Goal: Check status

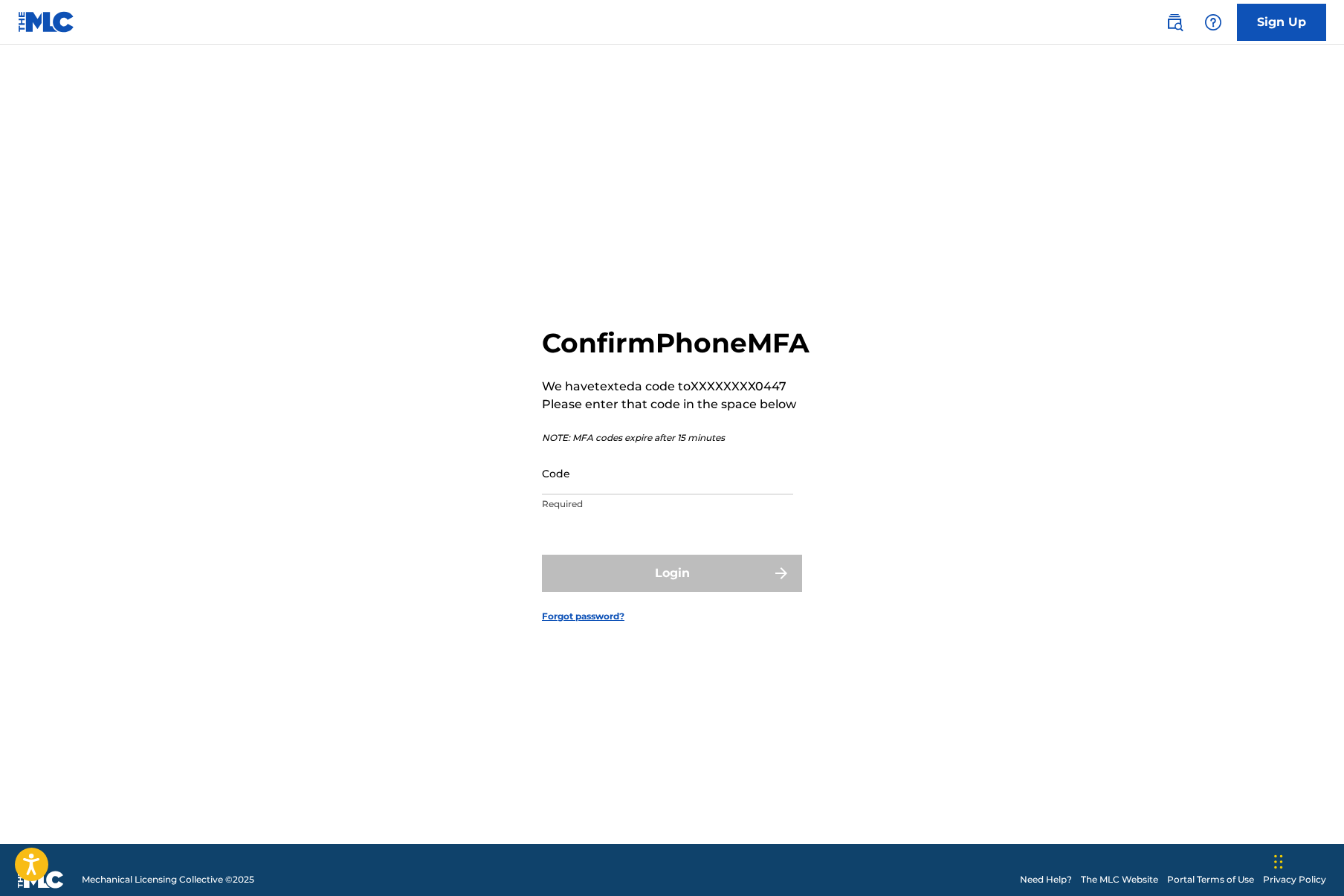
click at [611, 494] on input "Code" at bounding box center [667, 473] width 251 height 42
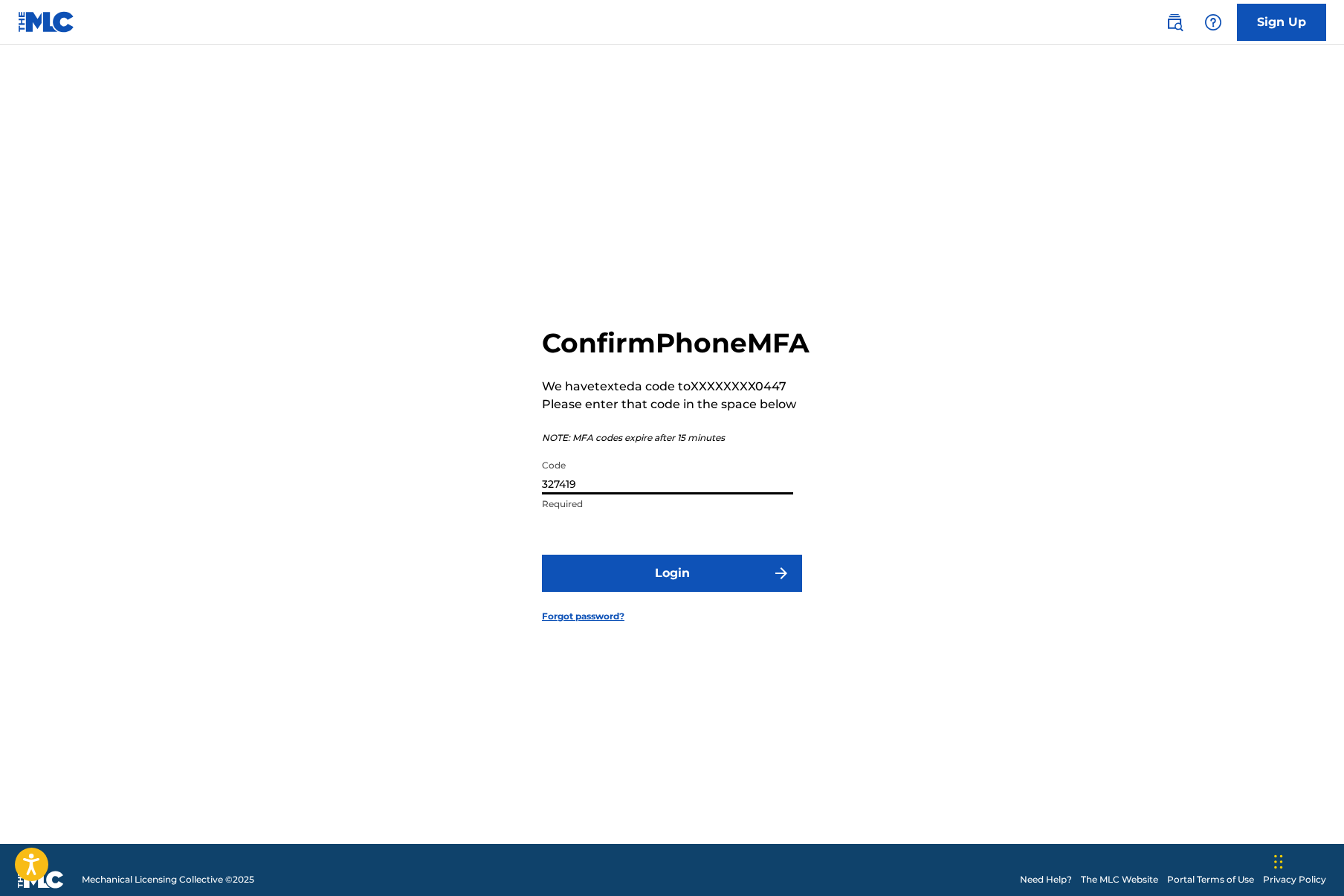
type input "327419"
click at [675, 581] on button "Login" at bounding box center [672, 573] width 260 height 37
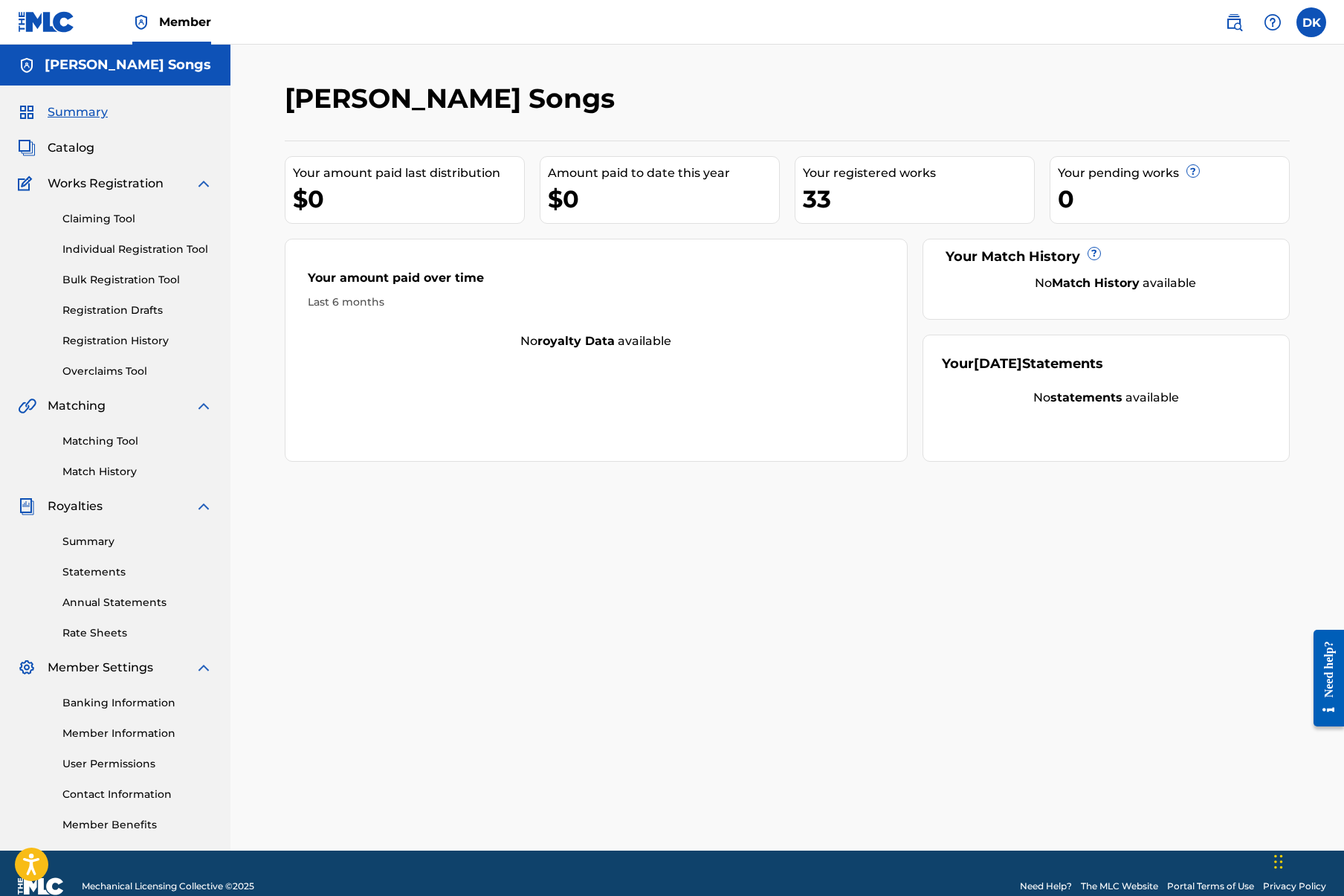
click at [358, 215] on div "Your amount paid last distribution $0" at bounding box center [404, 190] width 240 height 68
click at [557, 210] on div "$0" at bounding box center [663, 198] width 231 height 33
click at [489, 423] on div "Your amount paid over time Last 6 months No royalty data available" at bounding box center [595, 350] width 623 height 223
click at [484, 459] on div "Your amount paid over time Last 6 months No royalty data available" at bounding box center [595, 350] width 623 height 223
click at [470, 500] on div "[PERSON_NAME] Songs Your amount paid last distribution $0 Amount paid to date t…" at bounding box center [788, 466] width 1041 height 768
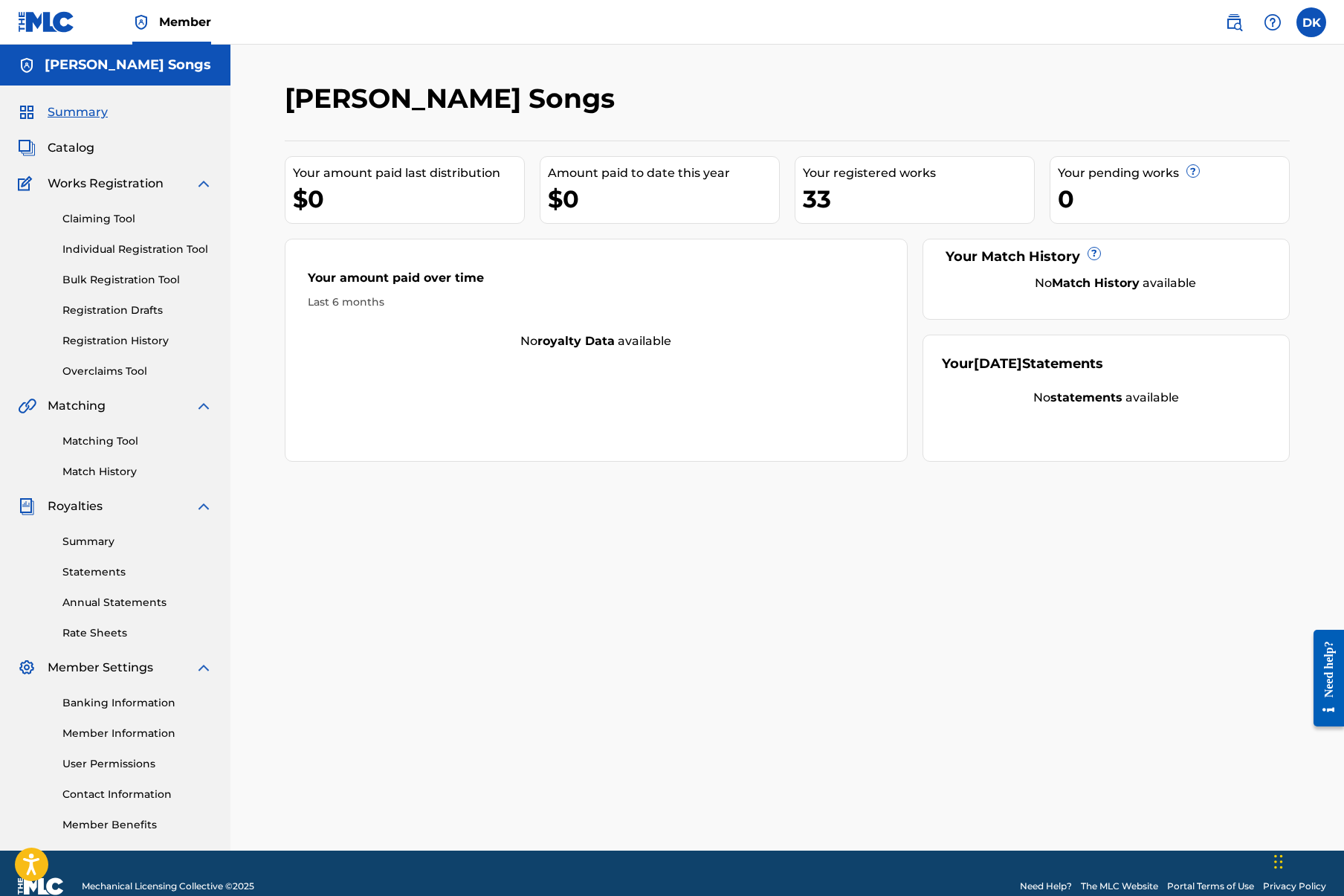
click at [468, 493] on div "[PERSON_NAME] Songs Your amount paid last distribution $0 Amount paid to date t…" at bounding box center [788, 466] width 1041 height 768
click at [468, 495] on div "[PERSON_NAME] Songs Your amount paid last distribution $0 Amount paid to date t…" at bounding box center [788, 466] width 1041 height 768
click at [76, 611] on div "Summary Statements Annual Statements Rate Sheets" at bounding box center [115, 578] width 195 height 126
click at [81, 600] on link "Annual Statements" at bounding box center [137, 603] width 150 height 16
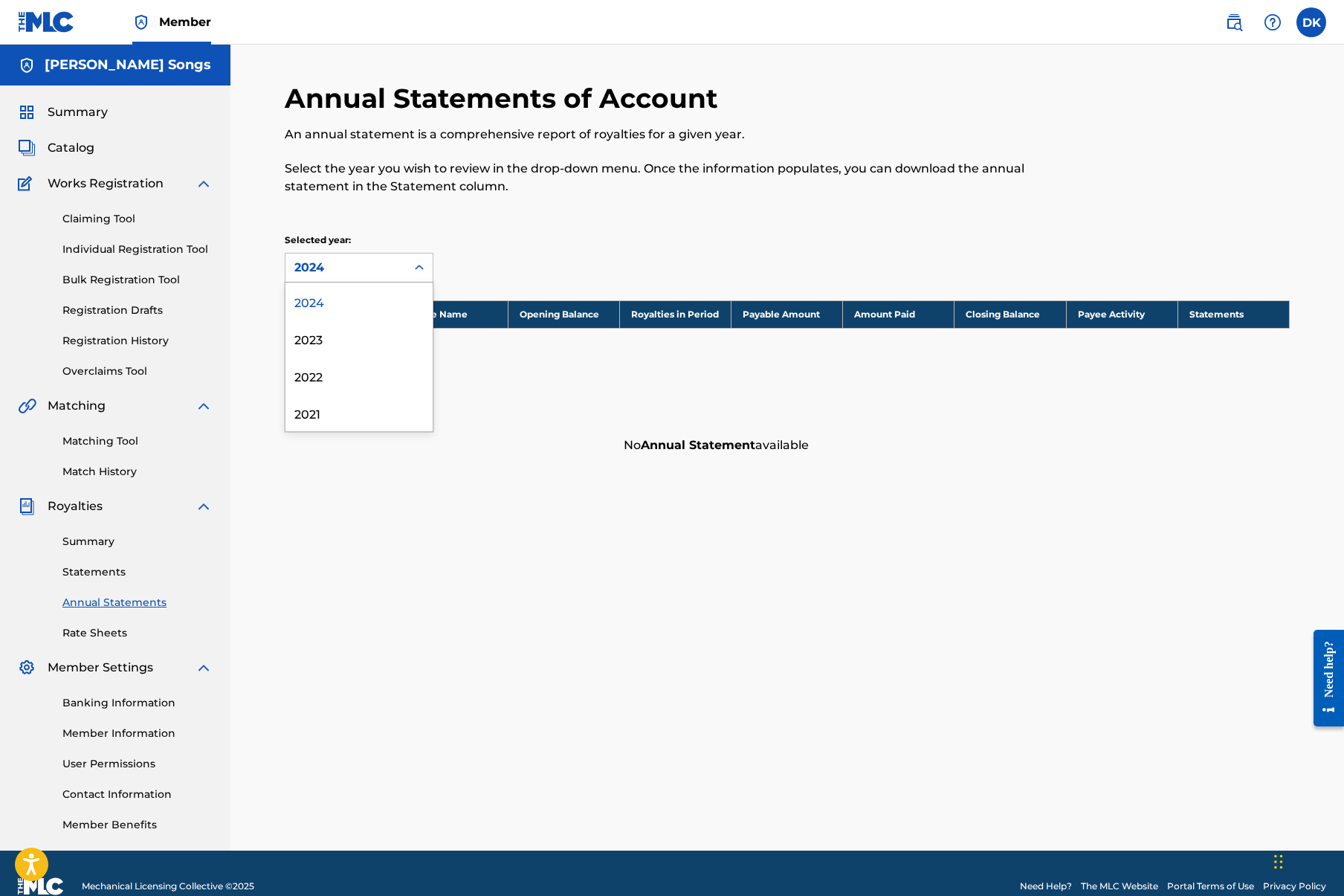
click at [384, 269] on div "2024" at bounding box center [345, 268] width 103 height 18
click at [363, 305] on div "2024" at bounding box center [359, 301] width 147 height 37
click at [550, 313] on th "Opening Balance" at bounding box center [564, 314] width 112 height 28
drag, startPoint x: 445, startPoint y: 312, endPoint x: 435, endPoint y: 312, distance: 10.0
click at [445, 312] on th "Payee Name" at bounding box center [452, 314] width 112 height 28
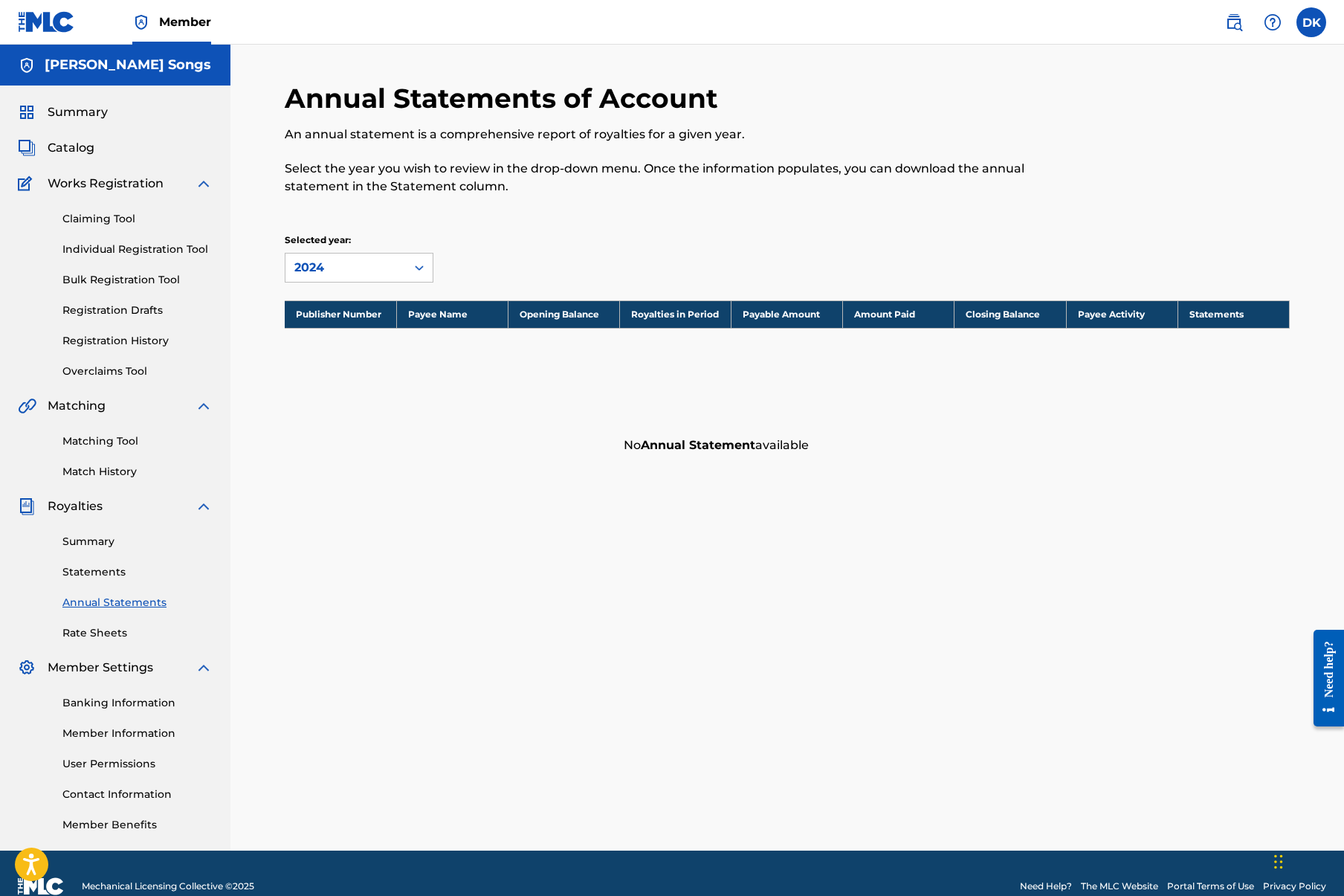
click at [340, 314] on th "Publisher Number" at bounding box center [340, 314] width 112 height 28
click at [381, 277] on div "2024" at bounding box center [345, 267] width 120 height 28
click at [322, 338] on div "2023" at bounding box center [359, 338] width 147 height 37
click at [328, 270] on div "2023" at bounding box center [345, 268] width 103 height 18
click at [324, 294] on div "2024" at bounding box center [359, 301] width 147 height 37
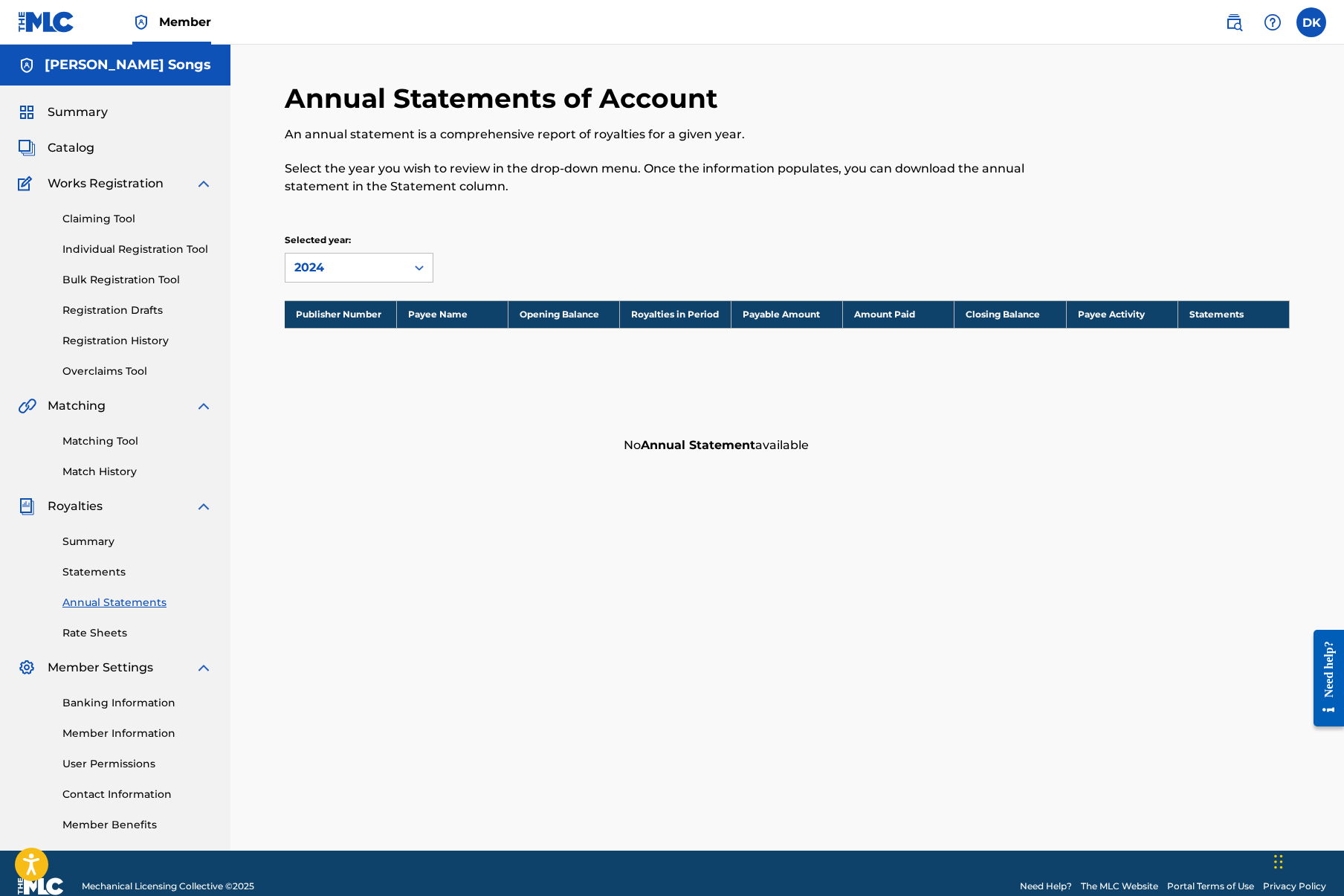
click at [669, 298] on div "Annual Statements of Account An annual statement is a comprehensive report of r…" at bounding box center [787, 272] width 1005 height 380
click at [764, 311] on th "Payable Amount" at bounding box center [788, 314] width 112 height 28
click at [881, 323] on th "Amount Paid" at bounding box center [899, 314] width 112 height 28
click at [985, 314] on th "Closing Balance" at bounding box center [1010, 314] width 112 height 28
click at [571, 254] on div "Selected year: 2024" at bounding box center [787, 258] width 1005 height 49
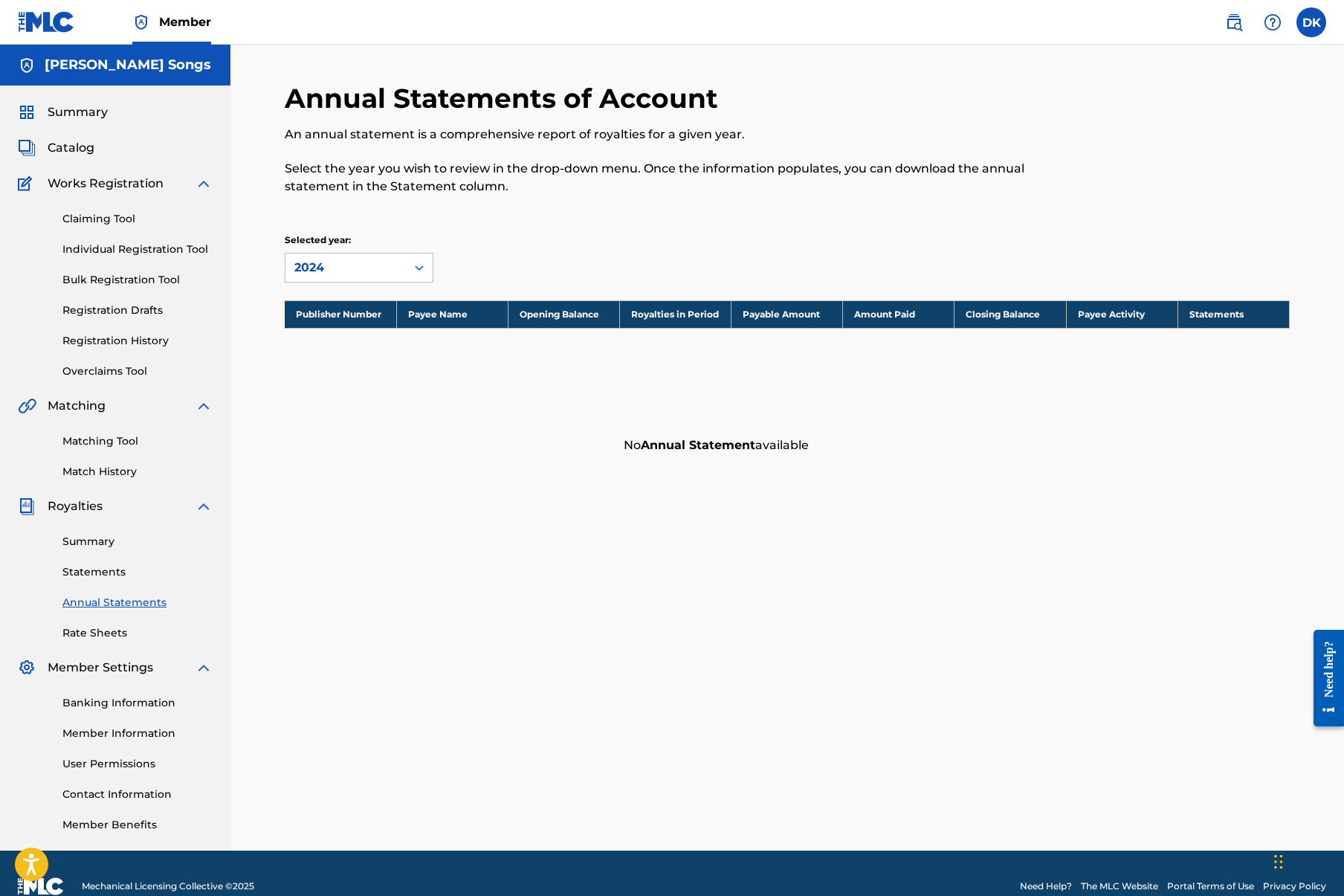
click at [571, 259] on div "Selected year: 2024" at bounding box center [787, 258] width 1005 height 49
click at [407, 496] on div "Annual Statements of Account An annual statement is a comprehensive report of r…" at bounding box center [788, 466] width 1041 height 768
click at [90, 570] on link "Statements" at bounding box center [137, 572] width 150 height 16
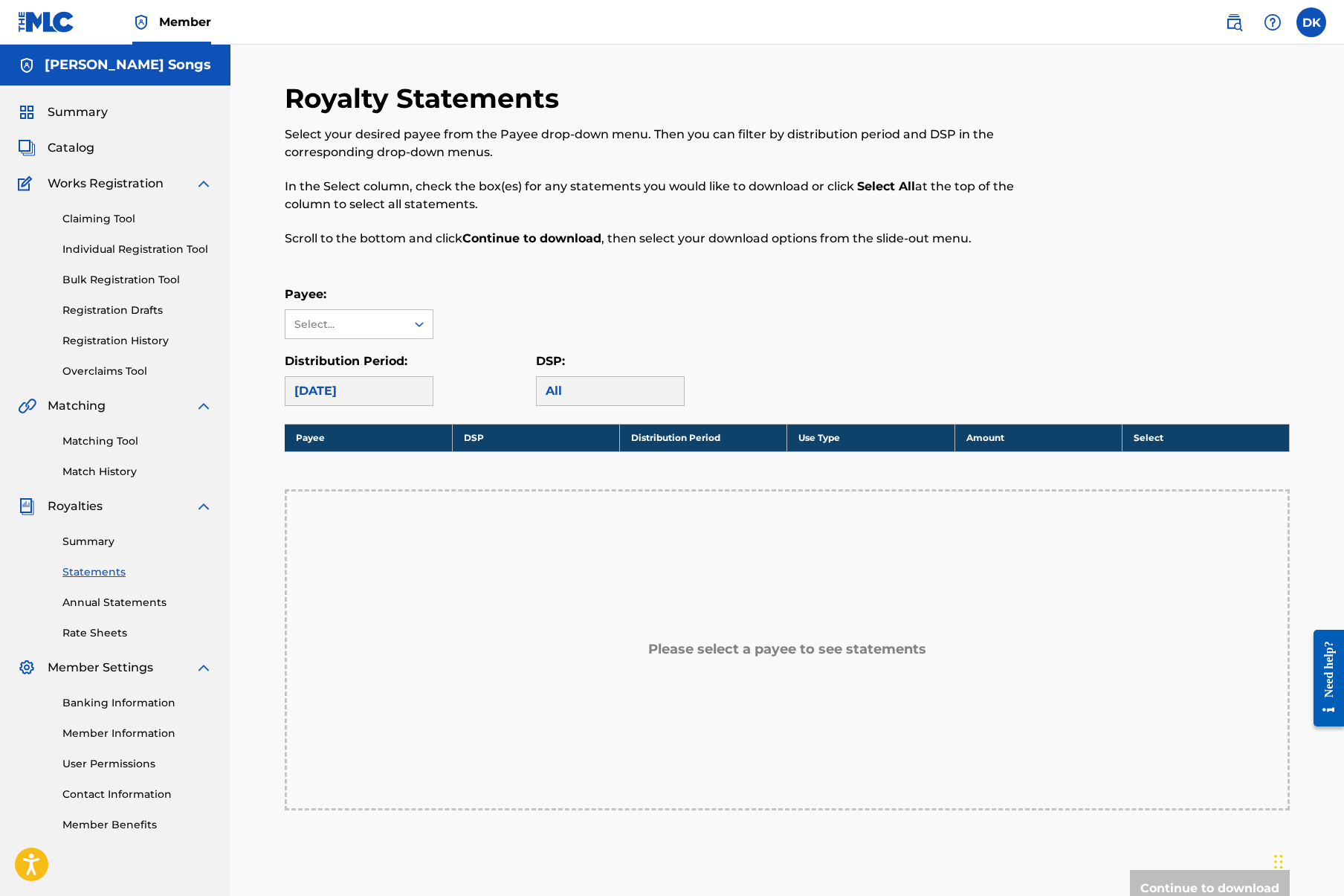
click at [372, 391] on div "[DATE]" at bounding box center [359, 391] width 149 height 29
click at [372, 329] on div "Select..." at bounding box center [344, 324] width 101 height 16
click at [367, 352] on div "No options" at bounding box center [359, 353] width 147 height 29
click at [472, 337] on div "Payee: Select..." at bounding box center [787, 312] width 1005 height 53
drag, startPoint x: 395, startPoint y: 399, endPoint x: 387, endPoint y: 399, distance: 8.0
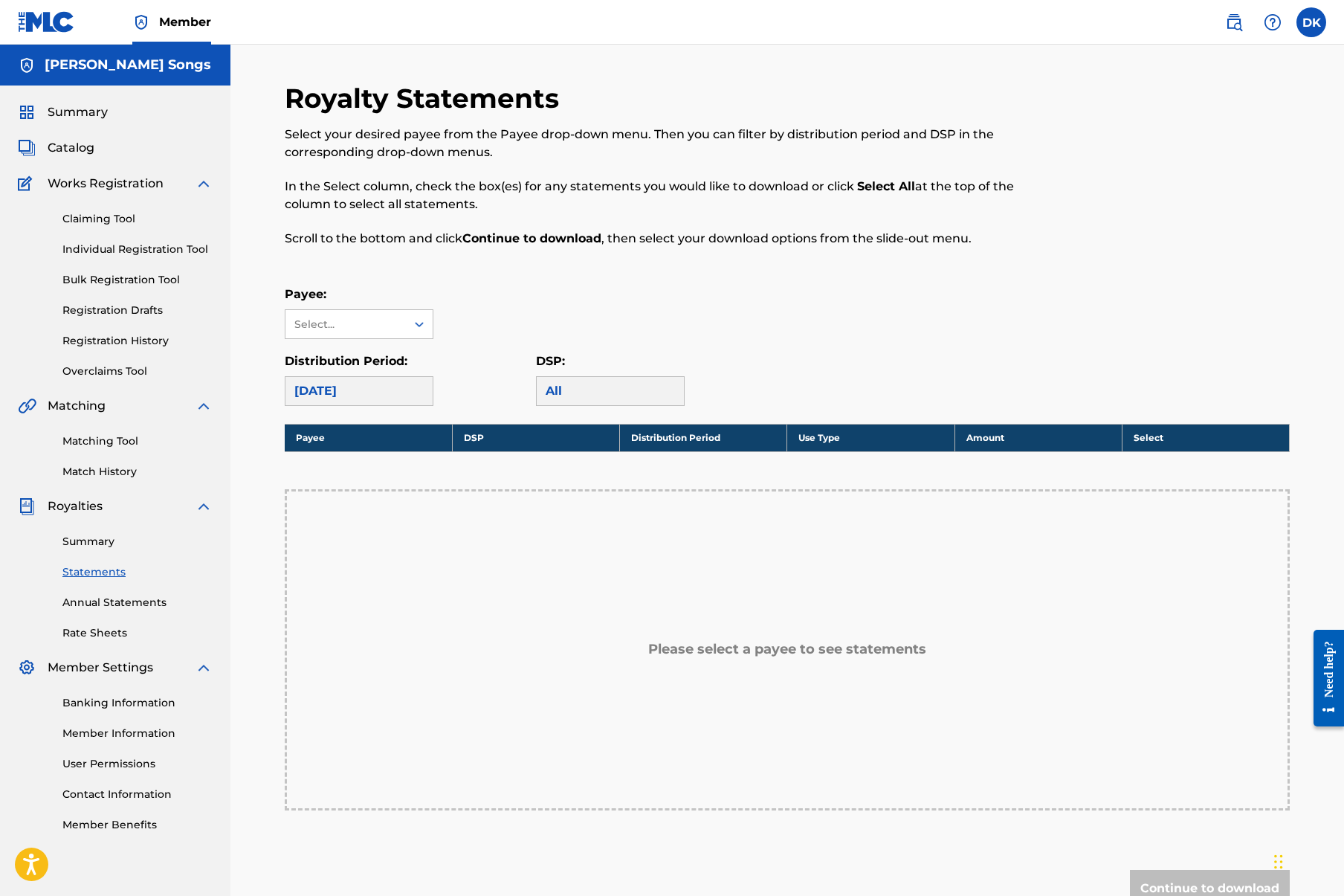
click at [393, 399] on div "[DATE]" at bounding box center [359, 391] width 149 height 29
click at [86, 183] on span "Works Registration" at bounding box center [105, 183] width 116 height 18
click at [76, 149] on span "Catalog" at bounding box center [71, 147] width 47 height 18
